Goal: Information Seeking & Learning: Check status

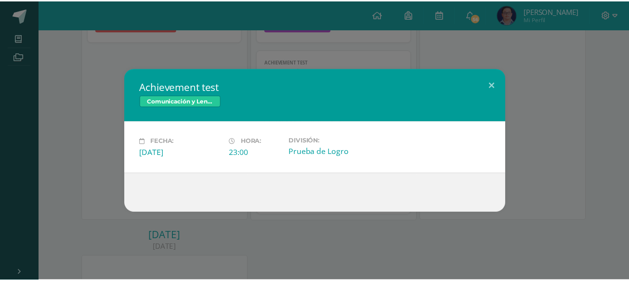
scroll to position [701, 0]
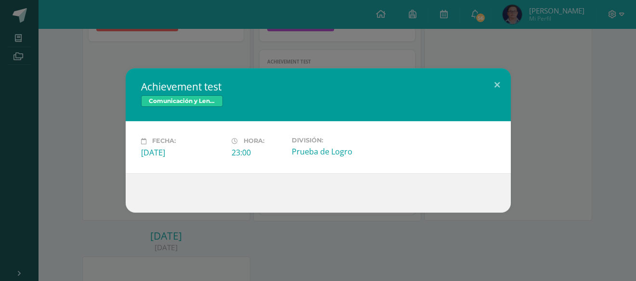
click at [536, 174] on div "Achievement test Comunicación y Lenguaje, Idioma Extranjero Inglés Fecha: Viern…" at bounding box center [318, 140] width 628 height 144
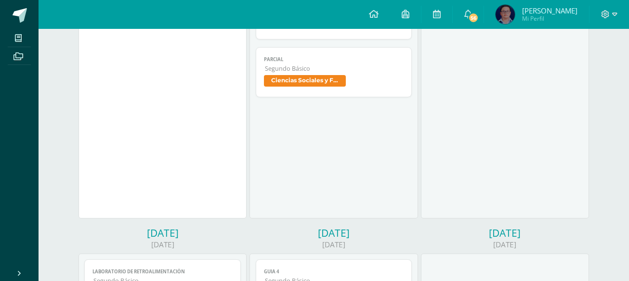
scroll to position [0, 0]
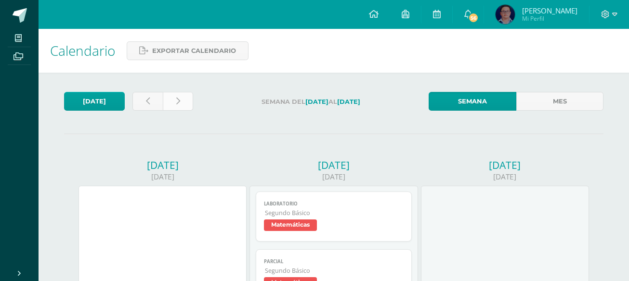
click at [186, 107] on link at bounding box center [178, 101] width 30 height 19
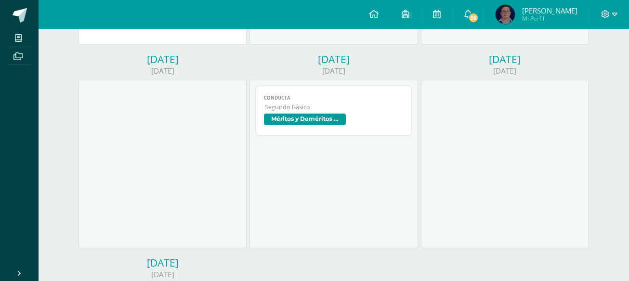
scroll to position [281, 0]
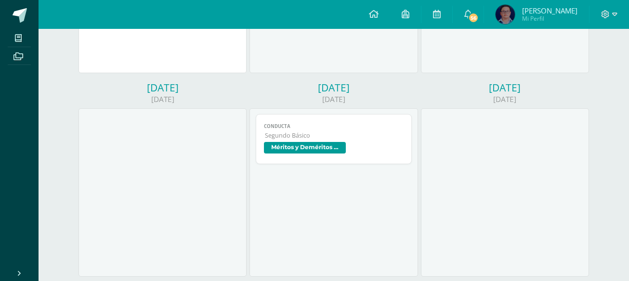
click at [315, 130] on link "Conducta Segundo Básico Méritos y Deméritos 2do. Básico "D"" at bounding box center [334, 139] width 157 height 50
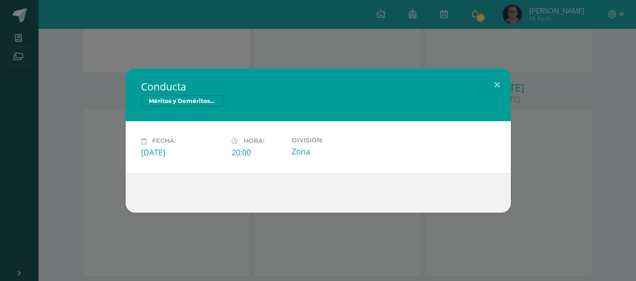
click at [361, 39] on div "Conducta Méritos y Deméritos 2do. Básico "D" Fecha: [DATE] Hora: 20:00 División…" at bounding box center [318, 140] width 636 height 281
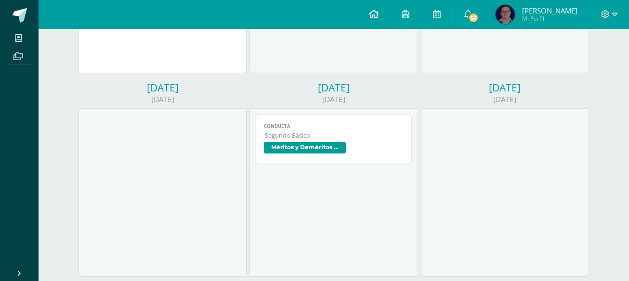
click at [390, 4] on link at bounding box center [373, 14] width 33 height 29
